Goal: Find specific page/section: Find specific page/section

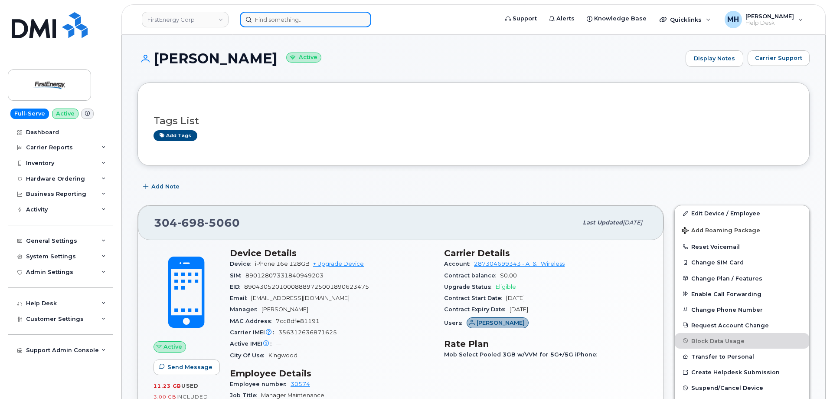
click at [285, 20] on input at bounding box center [305, 20] width 131 height 16
paste input "870-979-9920"
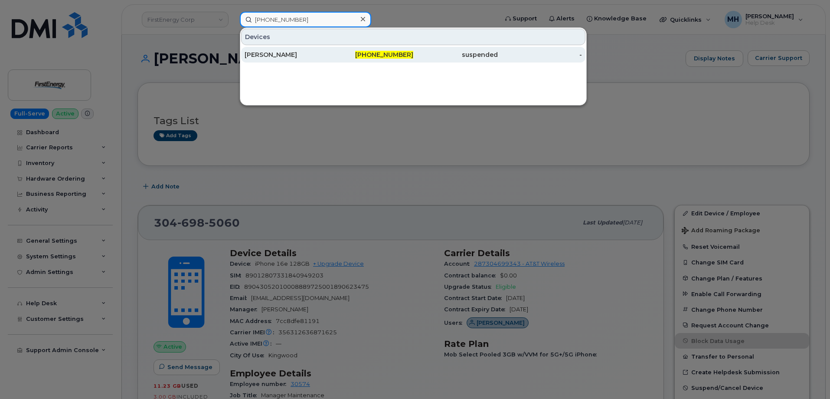
type input "870-979-9920"
click at [268, 57] on div "[PERSON_NAME]" at bounding box center [287, 54] width 85 height 9
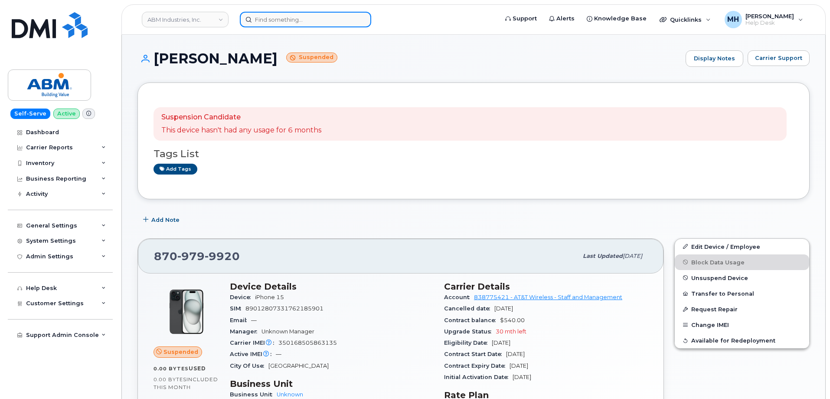
click at [264, 24] on input at bounding box center [305, 20] width 131 height 16
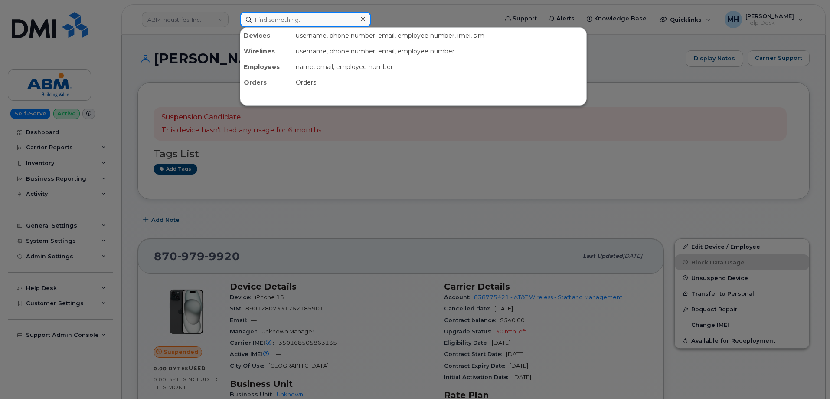
click at [264, 24] on input at bounding box center [305, 20] width 131 height 16
click at [425, 161] on div at bounding box center [415, 199] width 830 height 399
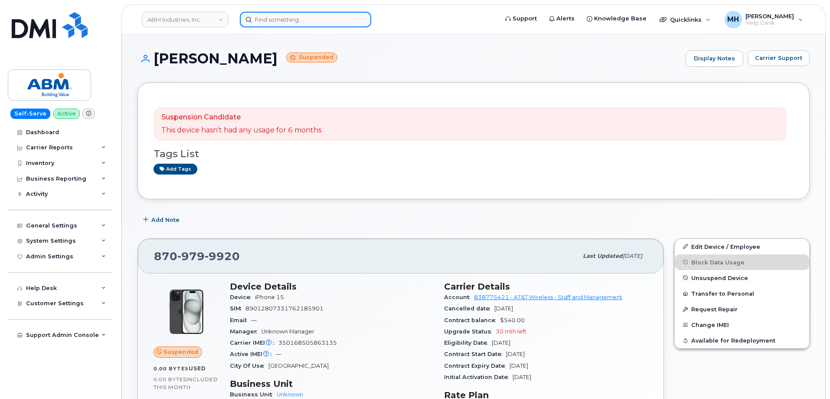
click at [257, 22] on input at bounding box center [305, 20] width 131 height 16
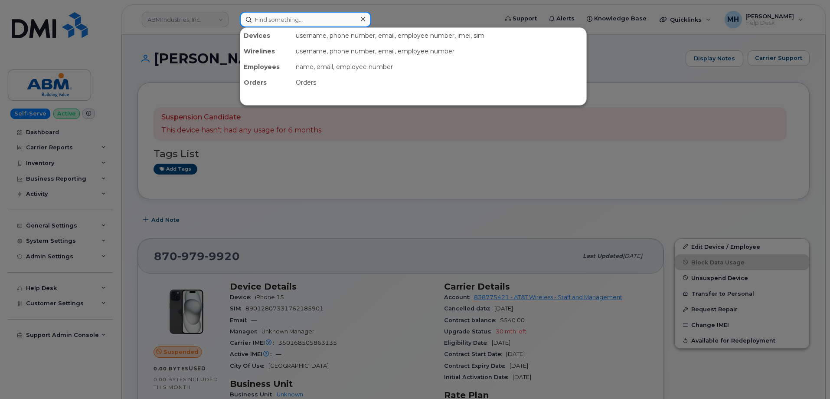
paste input "301122"
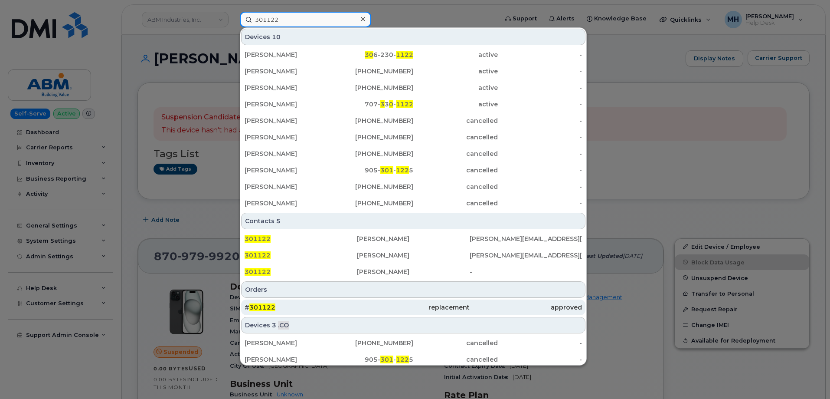
type input "301122"
click at [320, 308] on div "# 301122" at bounding box center [301, 307] width 112 height 9
